Goal: Information Seeking & Learning: Learn about a topic

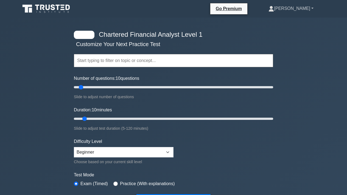
click at [310, 10] on link "[PERSON_NAME]" at bounding box center [290, 8] width 71 height 11
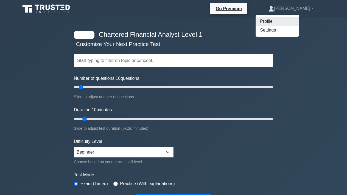
click at [295, 19] on link "Profile" at bounding box center [276, 21] width 43 height 9
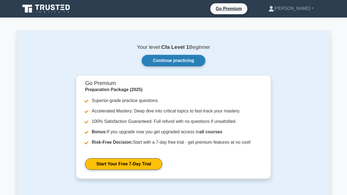
click at [174, 65] on link "Continue practicing" at bounding box center [173, 61] width 64 height 12
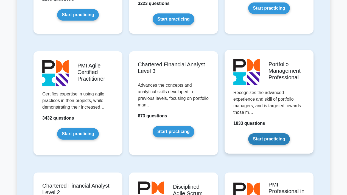
scroll to position [579, 0]
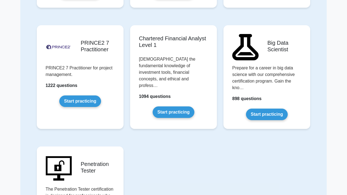
scroll to position [1140, 0]
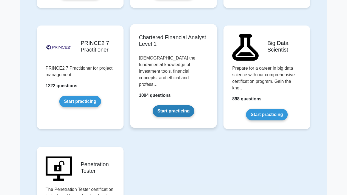
click at [181, 105] on link "Start practicing" at bounding box center [172, 111] width 41 height 12
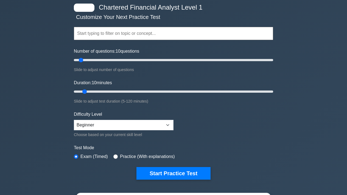
scroll to position [26, 0]
